Goal: Transaction & Acquisition: Purchase product/service

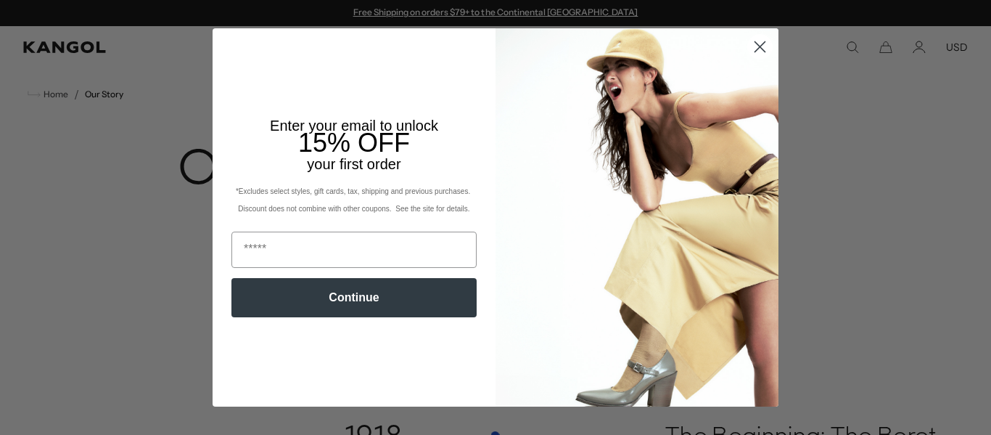
click at [755, 45] on circle "Close dialog" at bounding box center [760, 47] width 24 height 24
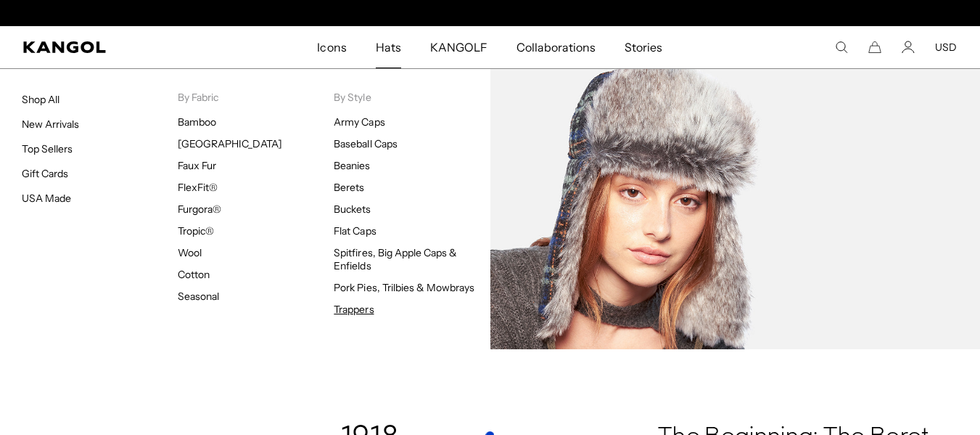
scroll to position [0, 299]
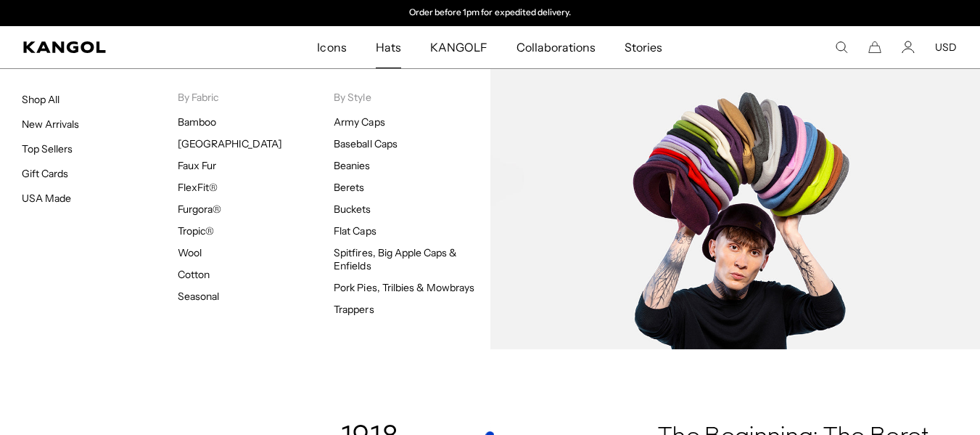
click at [352, 223] on ul "Army Caps Baseball Caps Beanies Berets Buckets Flat Caps Spitfires, Big Apple C…" at bounding box center [412, 215] width 156 height 200
click at [355, 234] on link "Flat Caps" at bounding box center [355, 230] width 42 height 13
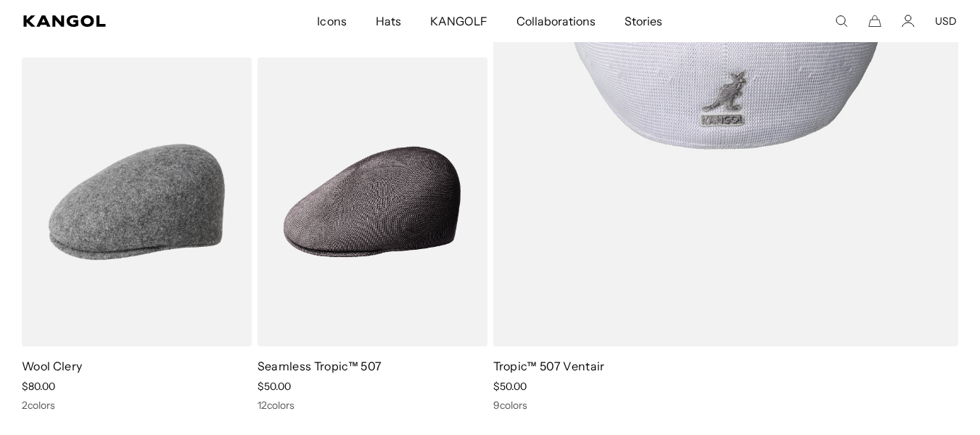
scroll to position [0, 299]
click at [524, 363] on link "Tropic™ 507 Ventair" at bounding box center [549, 365] width 112 height 15
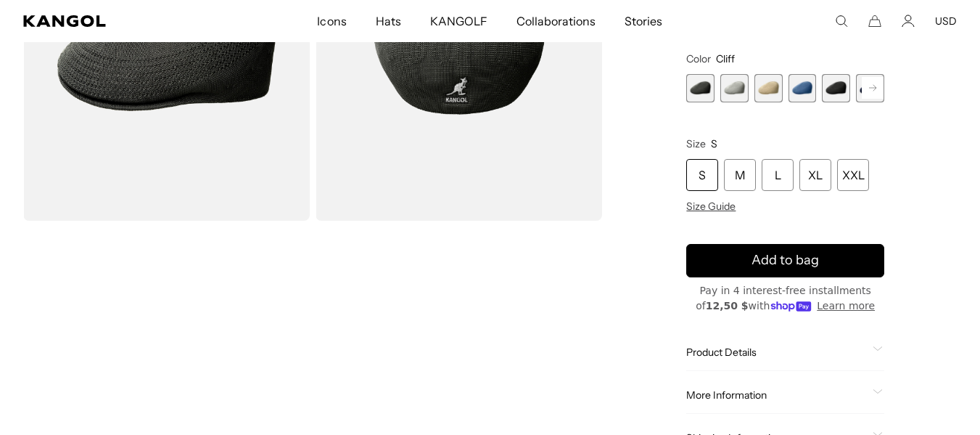
scroll to position [0, 299]
click at [713, 350] on span "Product Details" at bounding box center [776, 351] width 181 height 13
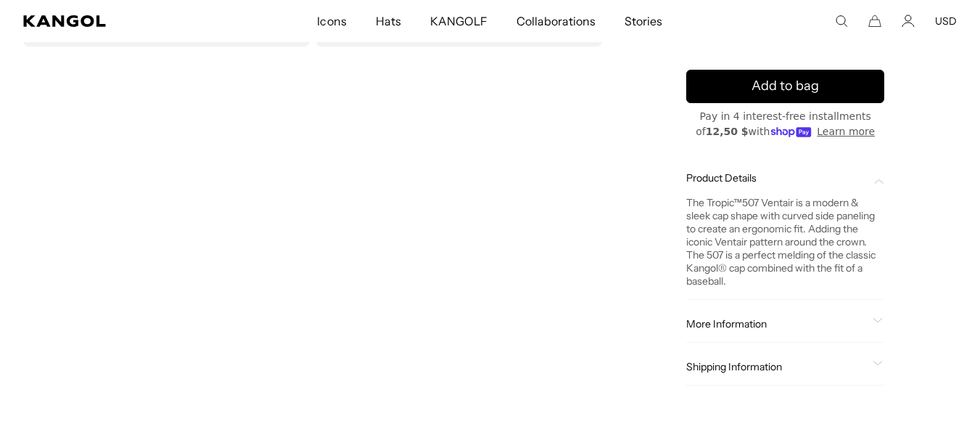
click at [726, 322] on span "More Information" at bounding box center [776, 323] width 181 height 13
